Goal: Find contact information: Find contact information

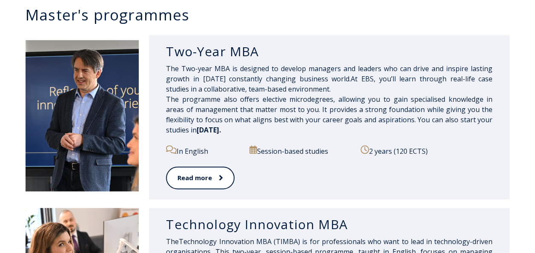
scroll to position [422, 0]
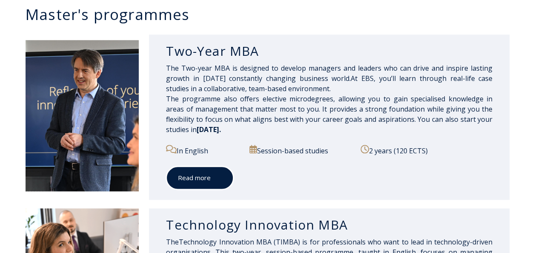
click at [207, 183] on link "Read more" at bounding box center [200, 177] width 68 height 23
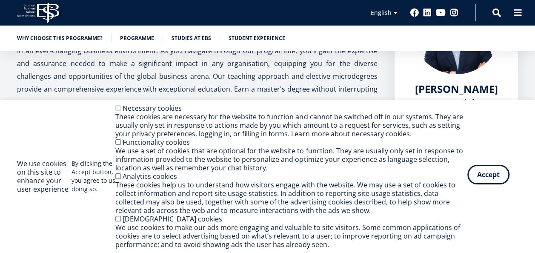
click at [481, 175] on button "Accept" at bounding box center [488, 175] width 42 height 20
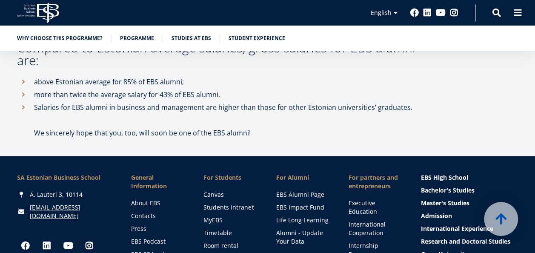
scroll to position [4605, 0]
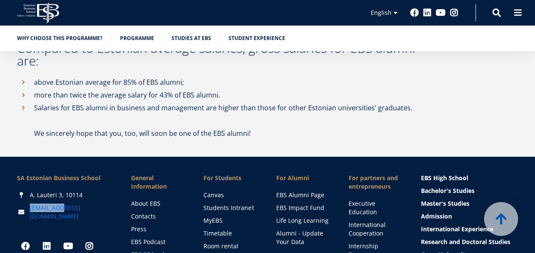
drag, startPoint x: 77, startPoint y: 143, endPoint x: 63, endPoint y: 147, distance: 14.1
click at [63, 203] on div "[EMAIL_ADDRESS][DOMAIN_NAME]" at bounding box center [65, 211] width 97 height 17
copy link "[EMAIL_ADDRESS][DOMAIN_NAME]"
